Goal: Transaction & Acquisition: Download file/media

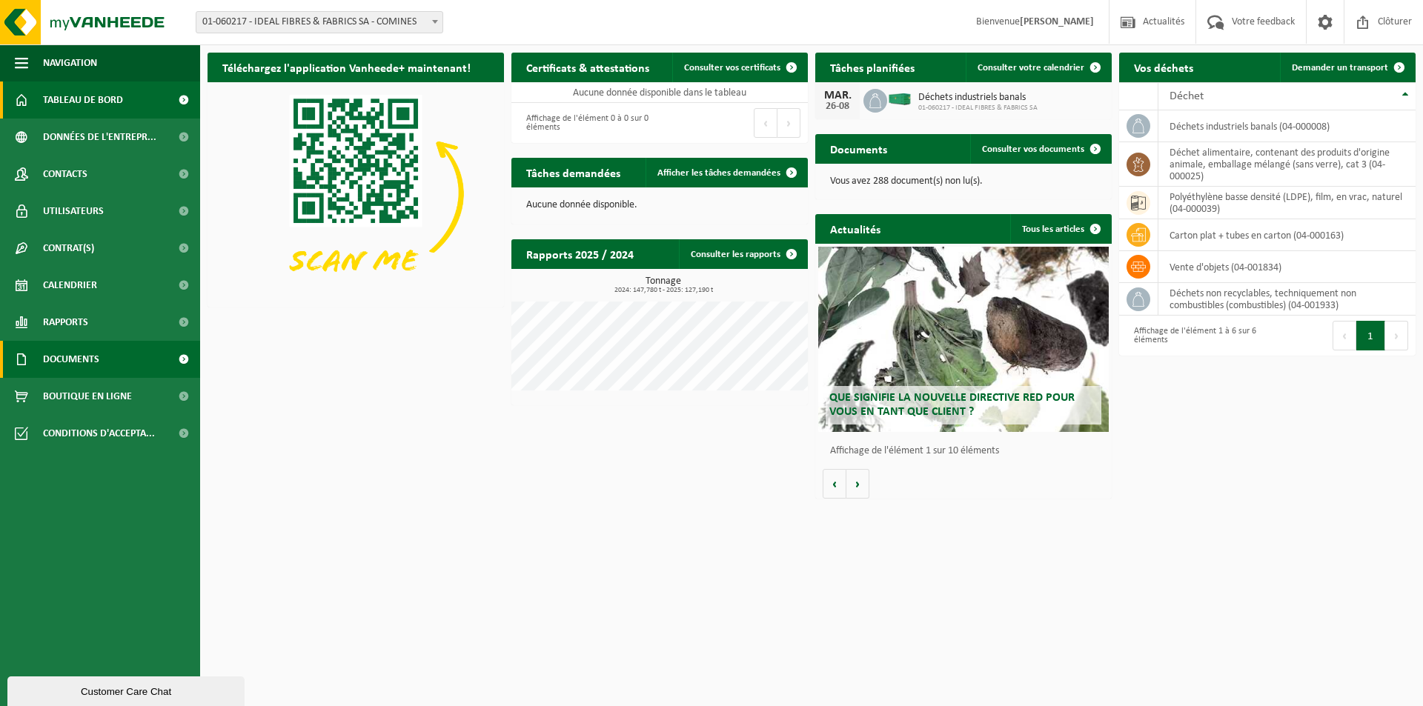
click at [127, 356] on link "Documents" at bounding box center [100, 359] width 200 height 37
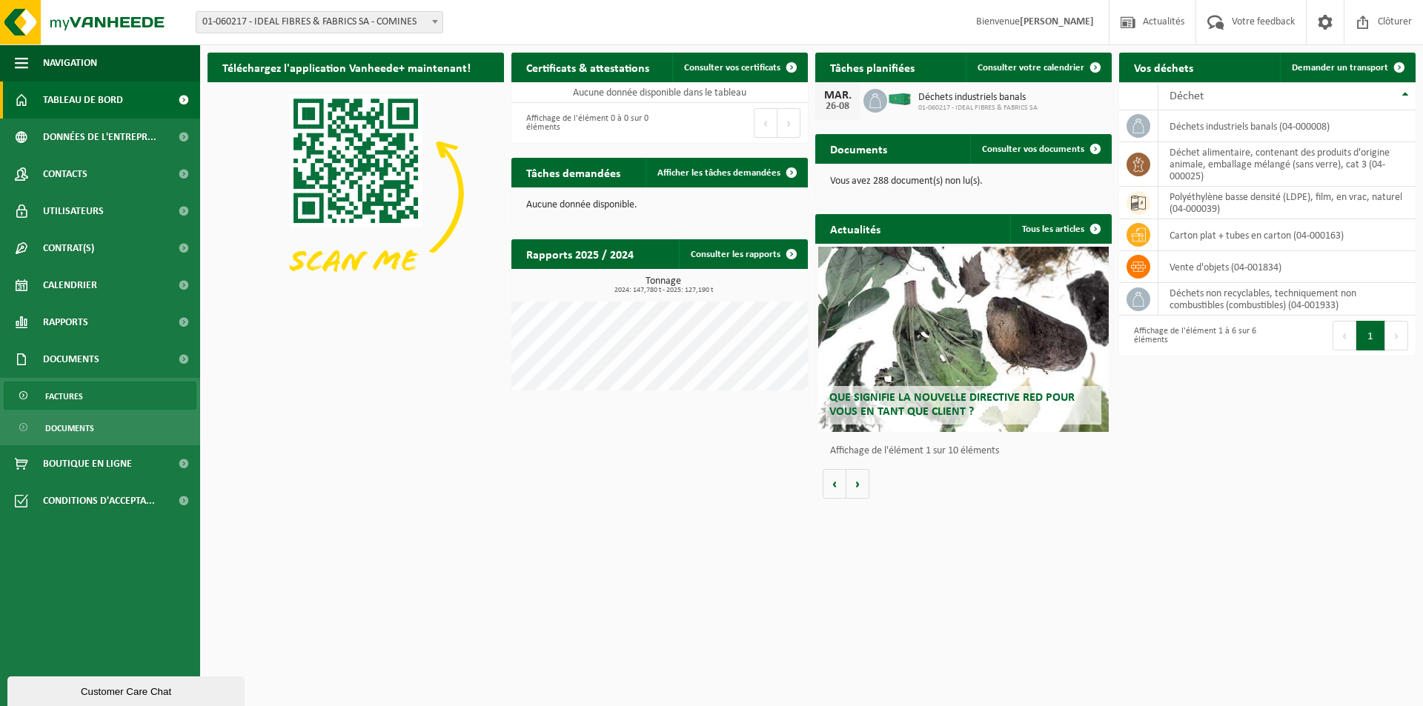
click at [99, 402] on link "Factures" at bounding box center [100, 396] width 193 height 28
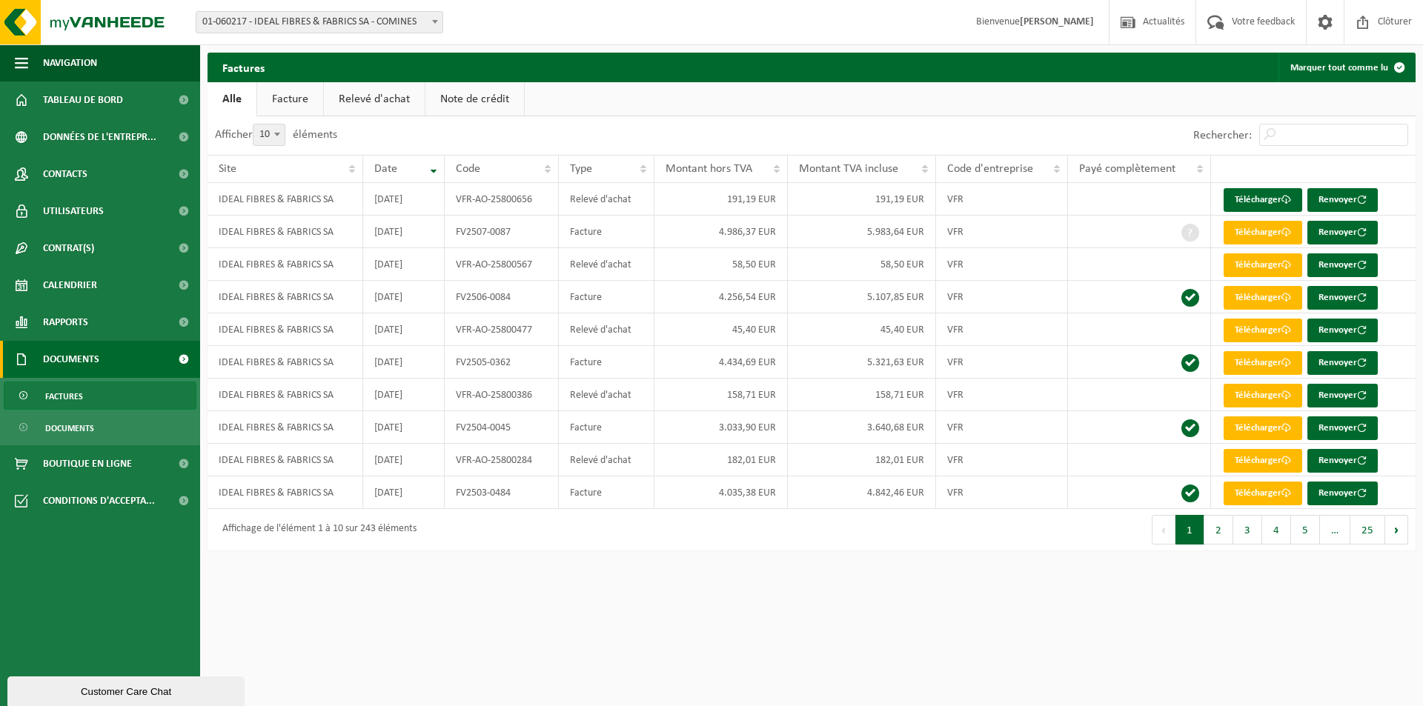
click at [282, 93] on link "Facture" at bounding box center [290, 99] width 66 height 34
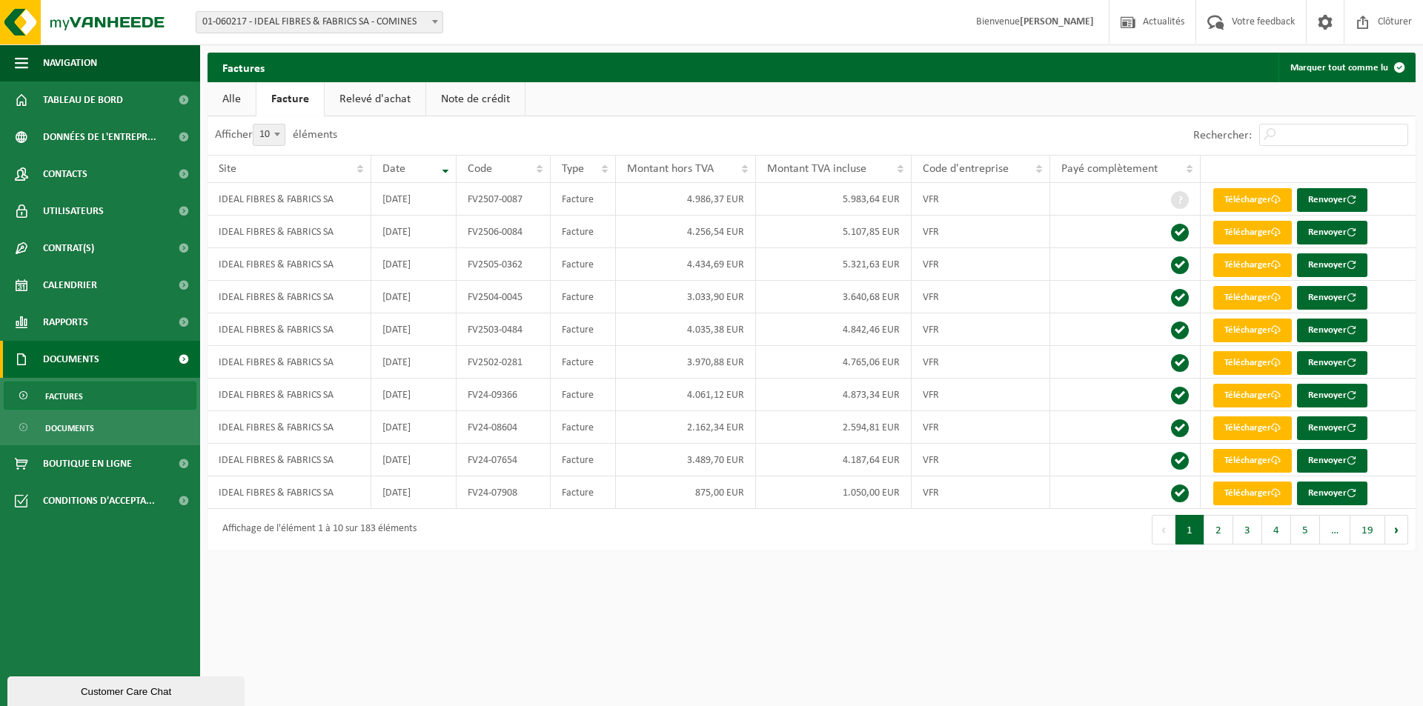
click at [388, 91] on link "Relevé d'achat" at bounding box center [375, 99] width 101 height 34
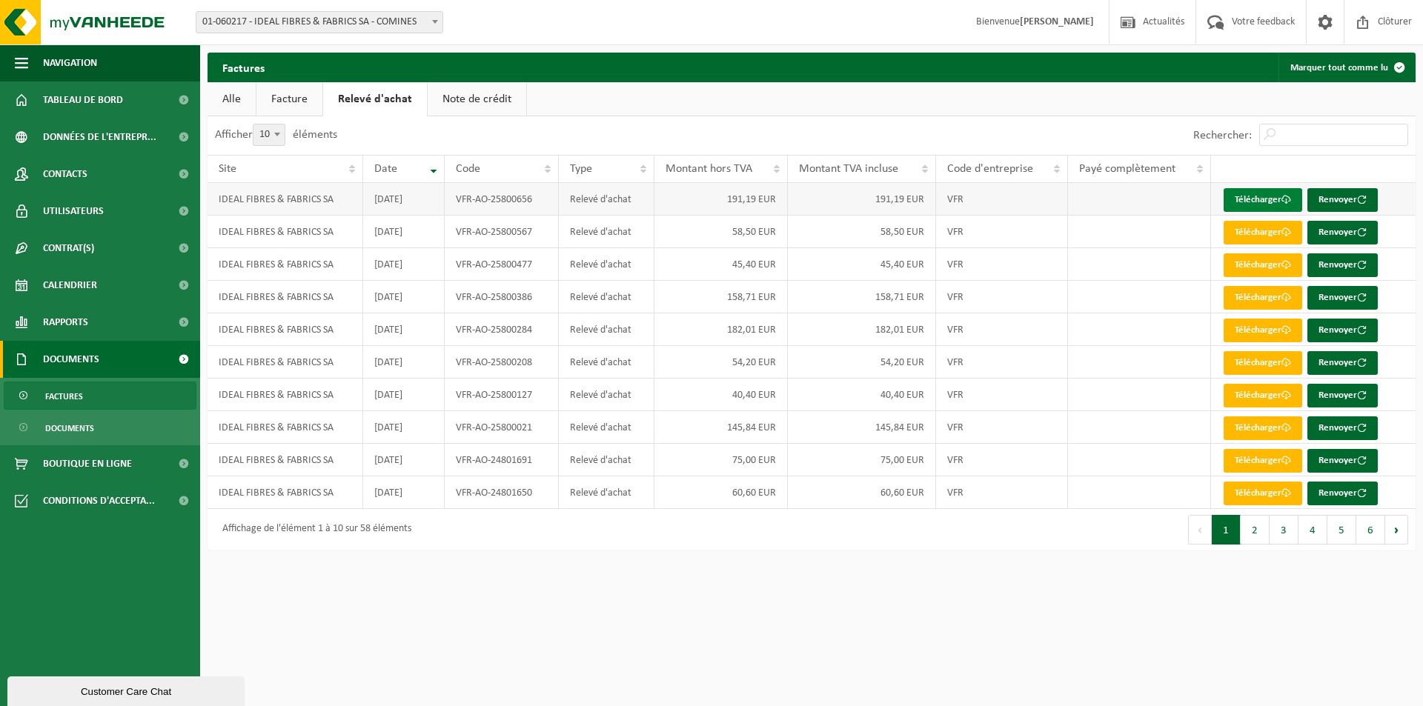
click at [1280, 193] on link "Télécharger" at bounding box center [1262, 200] width 79 height 24
